Goal: Navigation & Orientation: Find specific page/section

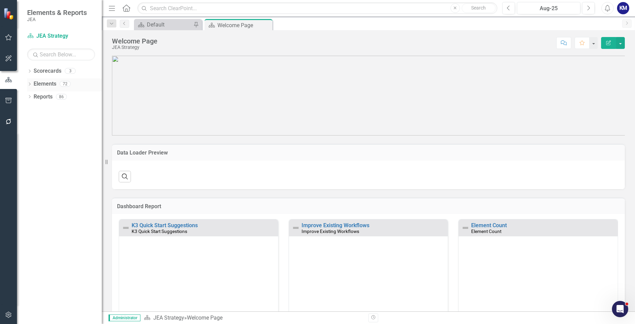
click at [33, 84] on div "Dropdown Elements 72" at bounding box center [64, 84] width 75 height 13
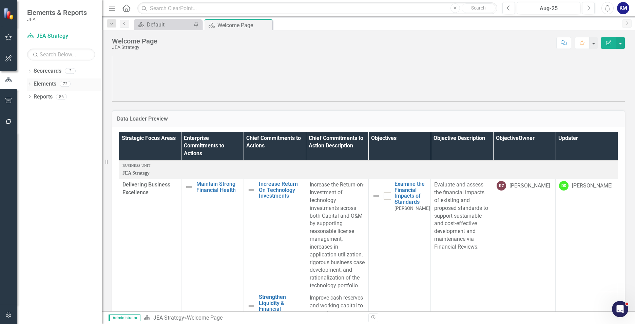
click at [30, 83] on icon "Dropdown" at bounding box center [29, 85] width 5 height 4
click at [65, 123] on link "Objective Objectives" at bounding box center [54, 122] width 35 height 8
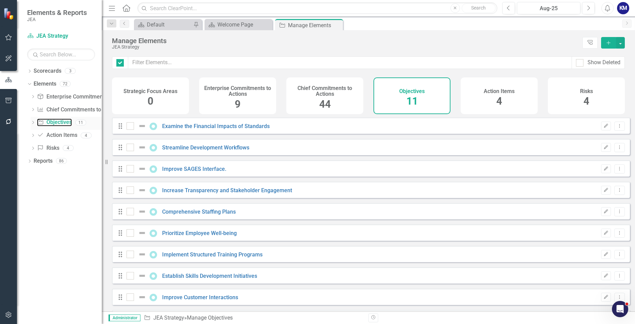
checkbox input "false"
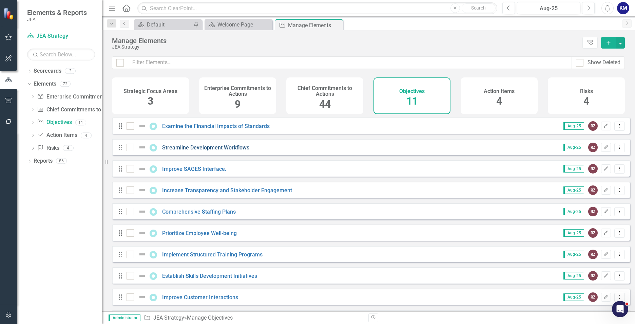
click at [206, 150] on link "Streamline Development Workflows" at bounding box center [205, 147] width 87 height 6
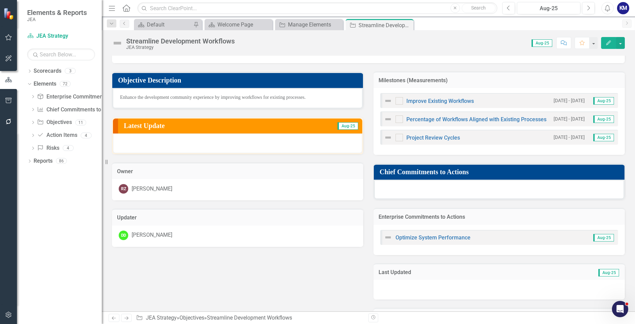
scroll to position [12, 0]
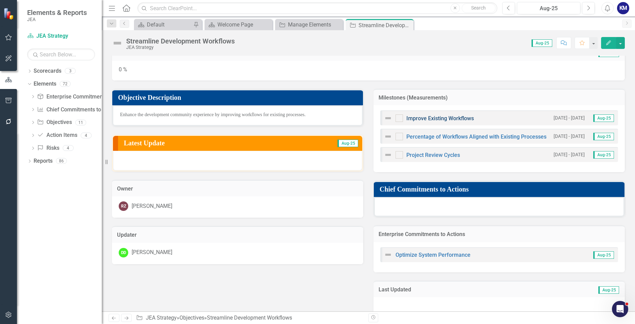
click at [440, 117] on link "Improve Existing Workflows" at bounding box center [440, 118] width 68 height 6
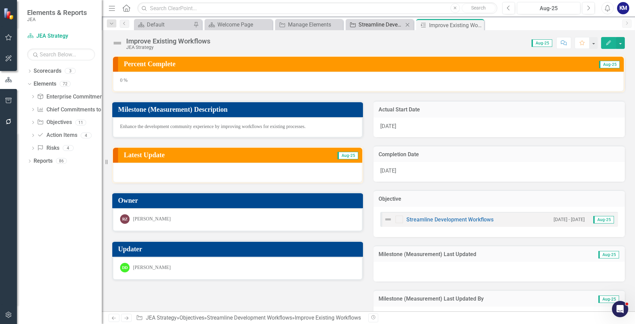
click at [370, 24] on div "Streamline Development Workflows" at bounding box center [381, 24] width 45 height 8
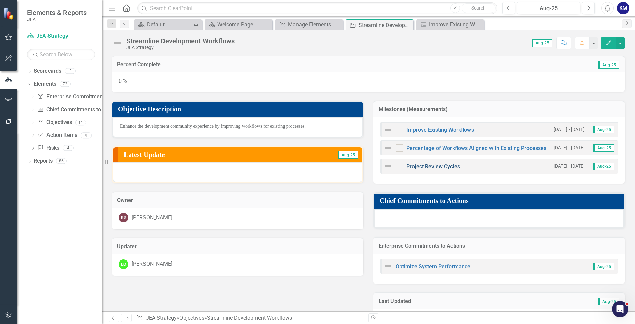
click at [438, 168] on link "Project Review Cycles" at bounding box center [433, 166] width 54 height 6
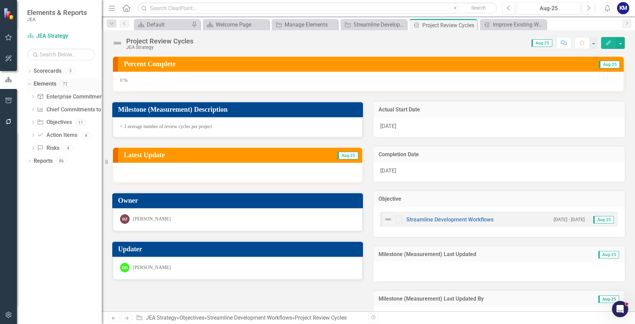
click at [51, 81] on link "Elements" at bounding box center [45, 84] width 23 height 8
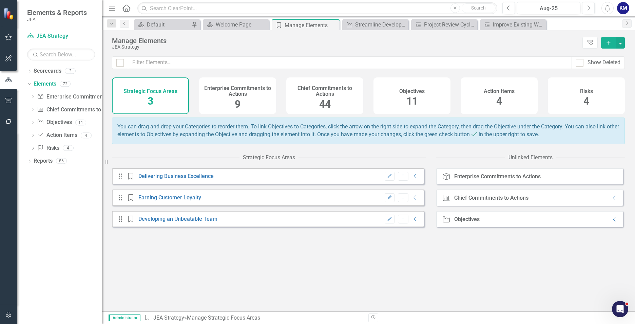
click at [401, 100] on div "Objectives 11" at bounding box center [411, 95] width 77 height 37
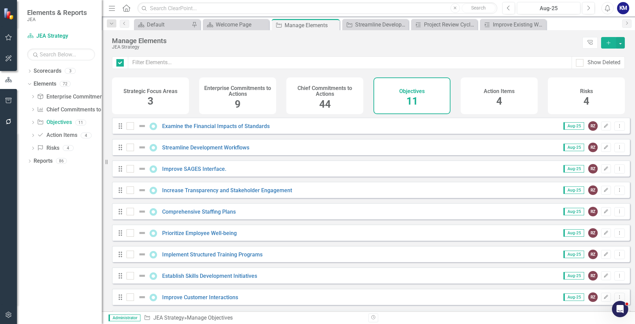
checkbox input "false"
click at [210, 151] on link "Streamline Development Workflows" at bounding box center [205, 147] width 87 height 6
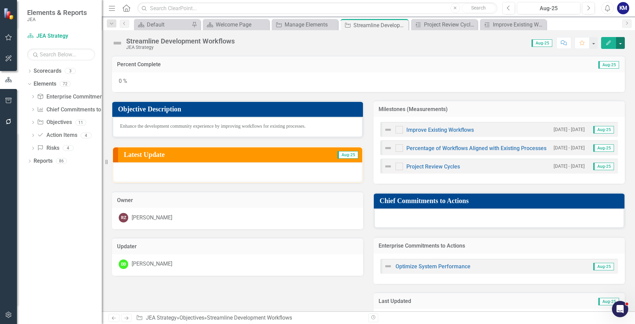
click at [618, 44] on button "button" at bounding box center [620, 43] width 9 height 12
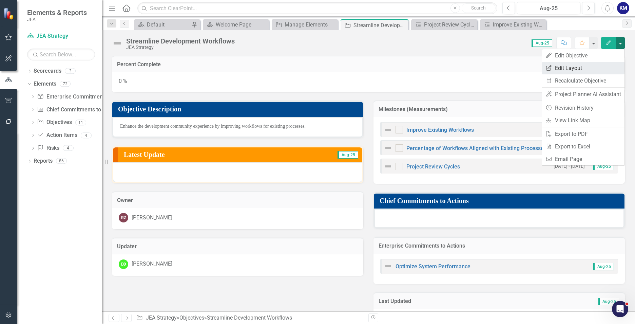
click at [585, 65] on link "Edit Report Edit Layout" at bounding box center [583, 68] width 82 height 13
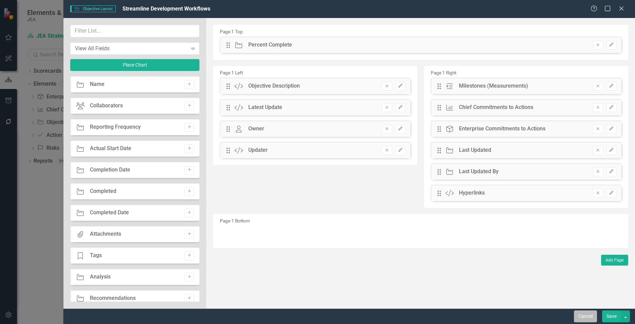
click at [586, 314] on button "Cancel" at bounding box center [585, 316] width 23 height 12
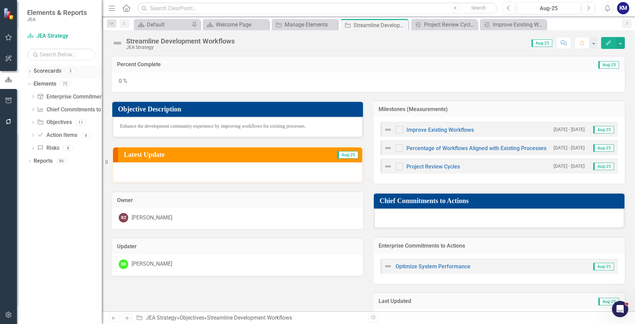
click at [29, 71] on icon "Dropdown" at bounding box center [29, 72] width 5 height 4
click at [46, 85] on link "JEA Strategy" at bounding box center [69, 84] width 64 height 8
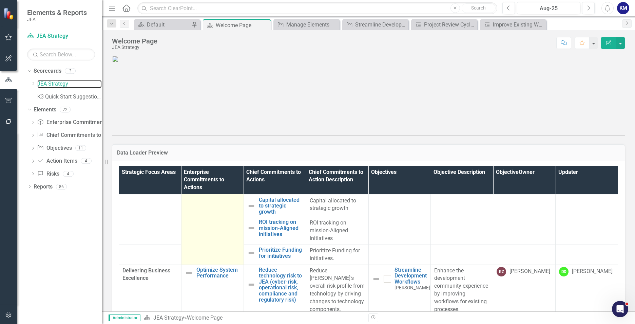
scroll to position [204, 0]
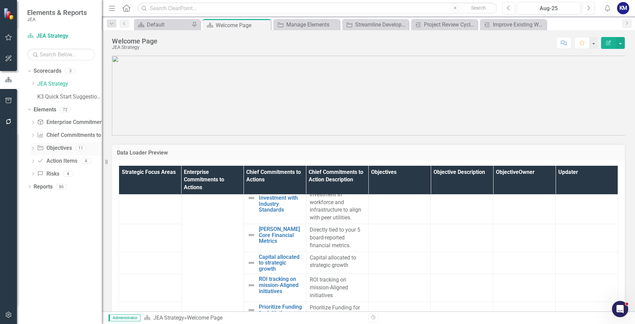
click at [50, 150] on link "Objective Objectives" at bounding box center [54, 148] width 35 height 8
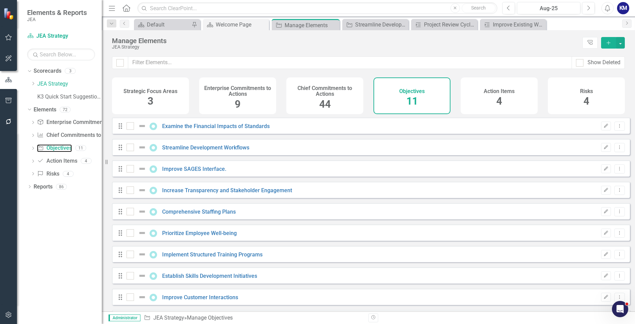
checkbox input "false"
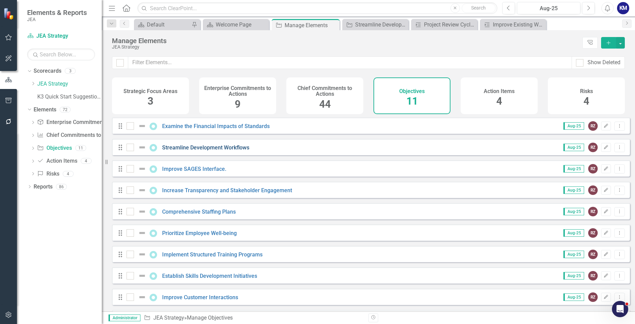
click at [200, 151] on link "Streamline Development Workflows" at bounding box center [205, 147] width 87 height 6
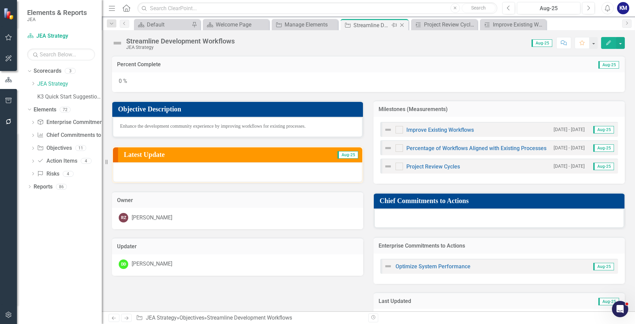
click at [403, 26] on icon "Close" at bounding box center [402, 24] width 7 height 5
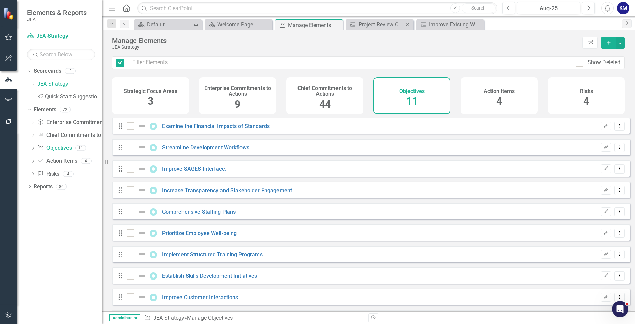
checkbox input "false"
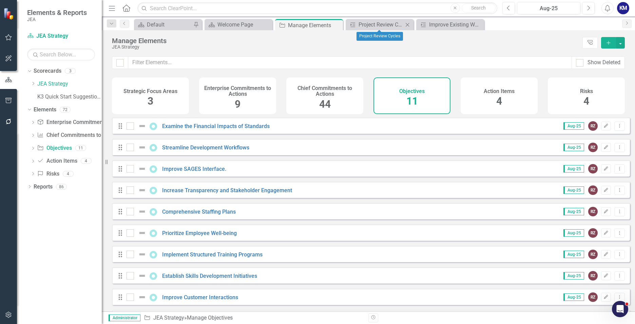
click at [410, 23] on icon "Close" at bounding box center [407, 24] width 7 height 5
click at [0, 0] on icon "Close" at bounding box center [0, 0] width 0 height 0
click at [191, 172] on link "Improve SAGES Interface." at bounding box center [194, 169] width 64 height 6
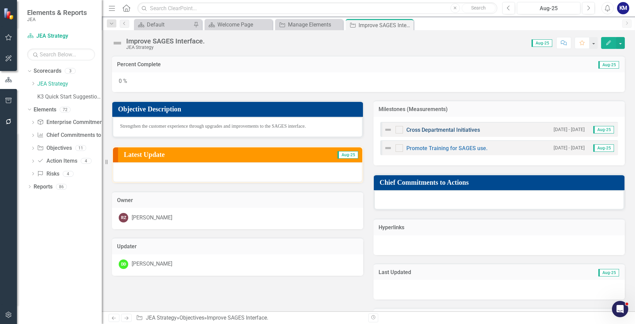
click at [438, 128] on link "Cross Departmental Initiatives" at bounding box center [443, 130] width 74 height 6
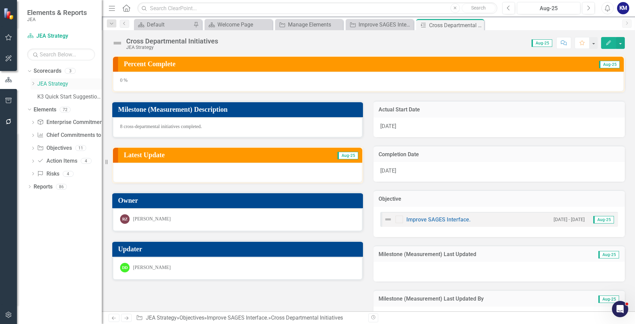
click at [60, 83] on link "JEA Strategy" at bounding box center [69, 84] width 64 height 8
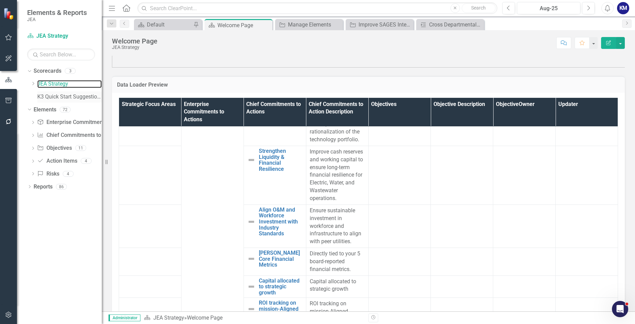
scroll to position [34, 0]
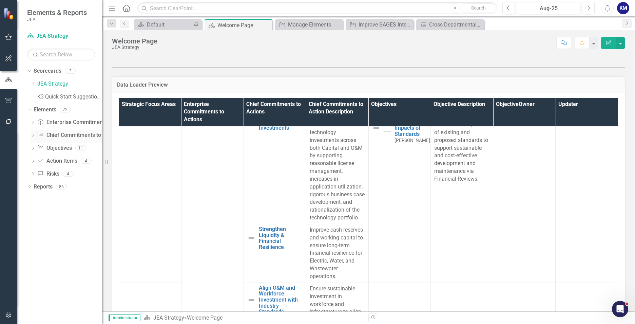
click at [61, 134] on link "Chief Commitments to Action Chief Commitments to Actions" at bounding box center [78, 135] width 83 height 8
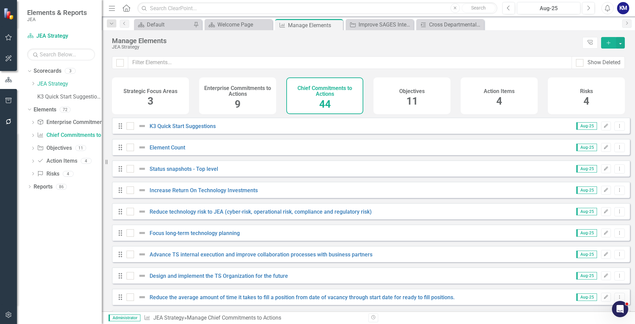
click at [340, 94] on h4 "Chief Commitments to Actions" at bounding box center [324, 91] width 69 height 12
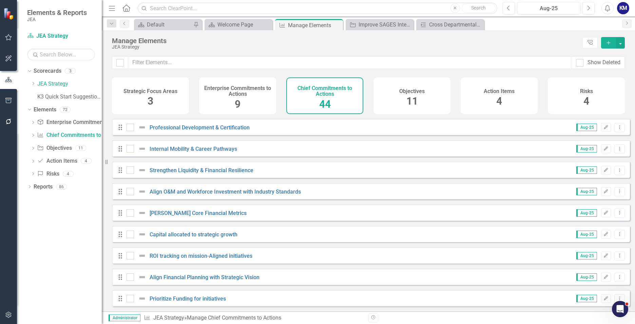
scroll to position [752, 0]
click at [367, 43] on div "Manage Elements" at bounding box center [345, 40] width 467 height 7
